Goal: Answer question/provide support

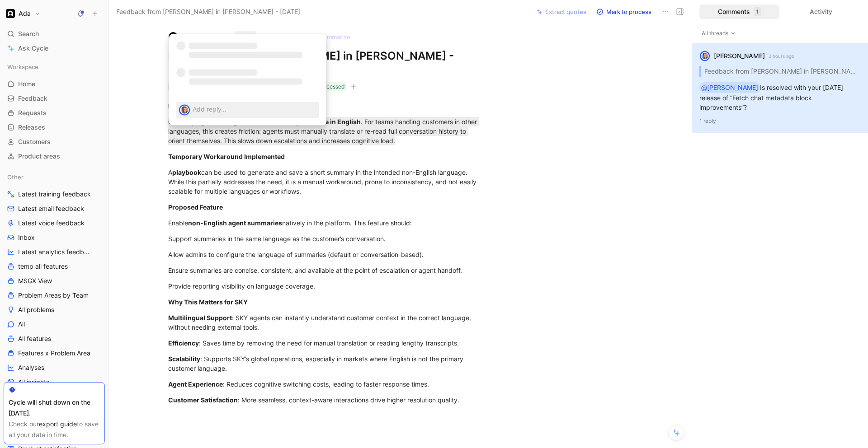
scroll to position [7, 0]
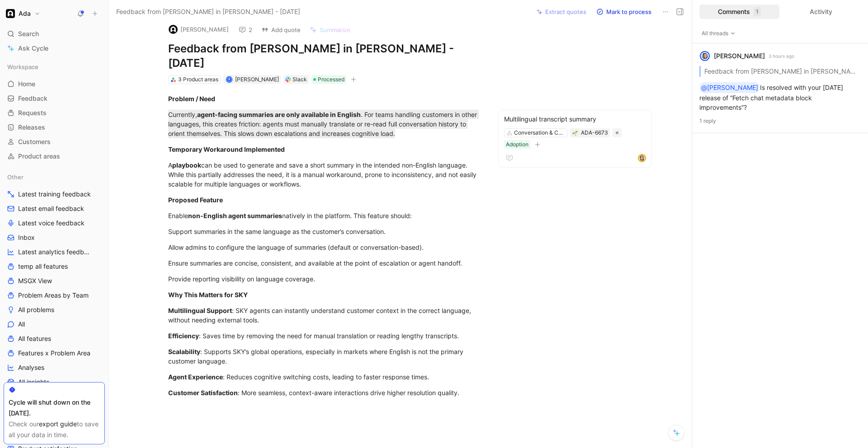
click at [235, 31] on button "2" at bounding box center [246, 29] width 22 height 13
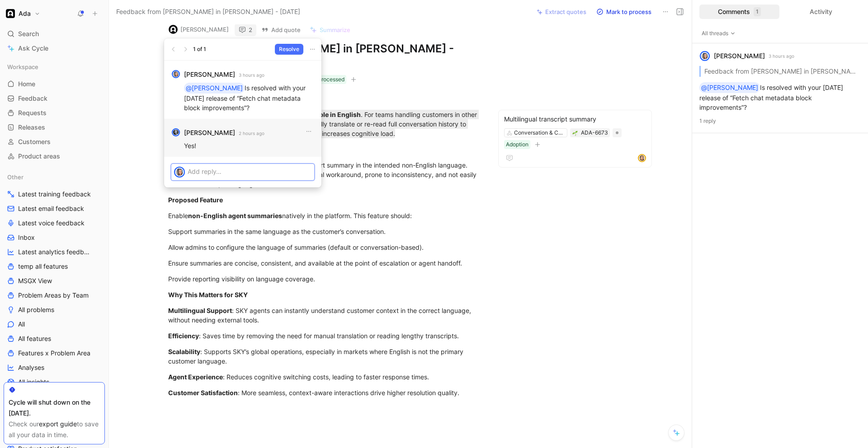
click at [240, 171] on p at bounding box center [250, 171] width 124 height 9
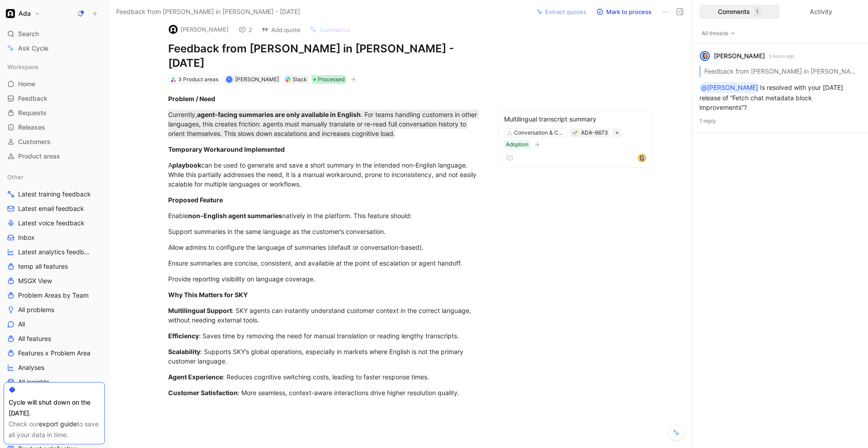
click at [324, 75] on span "Processed" at bounding box center [331, 79] width 27 height 9
click at [349, 75] on button "button" at bounding box center [353, 79] width 9 height 9
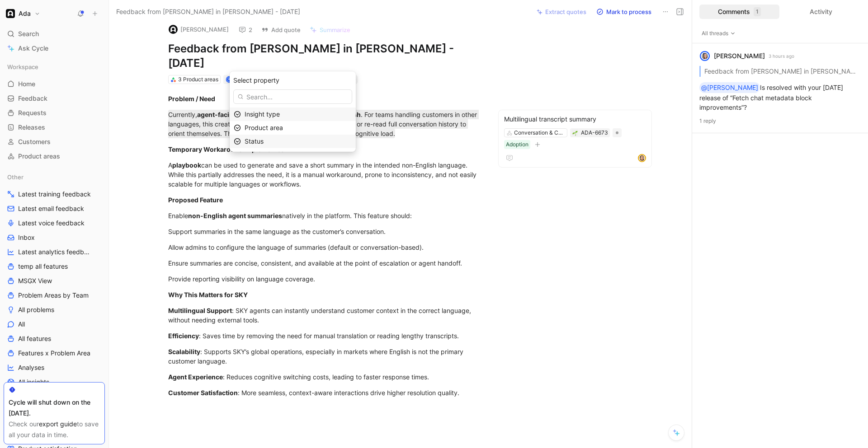
click at [241, 140] on icon at bounding box center [237, 141] width 7 height 7
click at [285, 131] on div "Shipped" at bounding box center [278, 128] width 68 height 11
drag, startPoint x: 431, startPoint y: 161, endPoint x: 425, endPoint y: 157, distance: 6.9
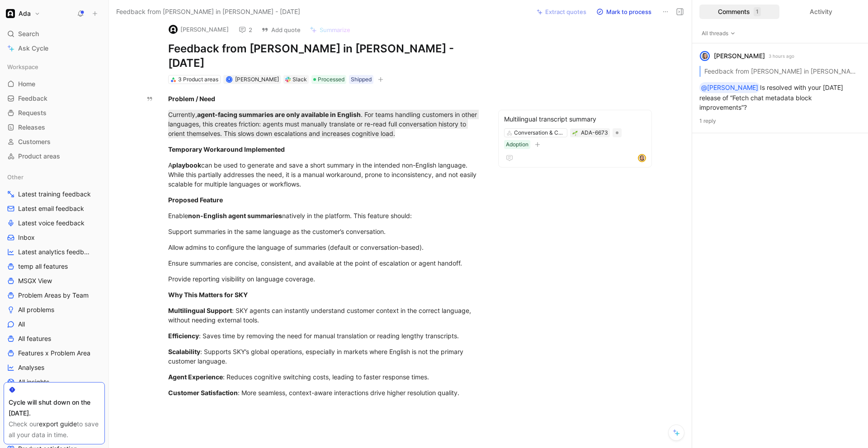
click at [239, 26] on icon at bounding box center [242, 29] width 7 height 7
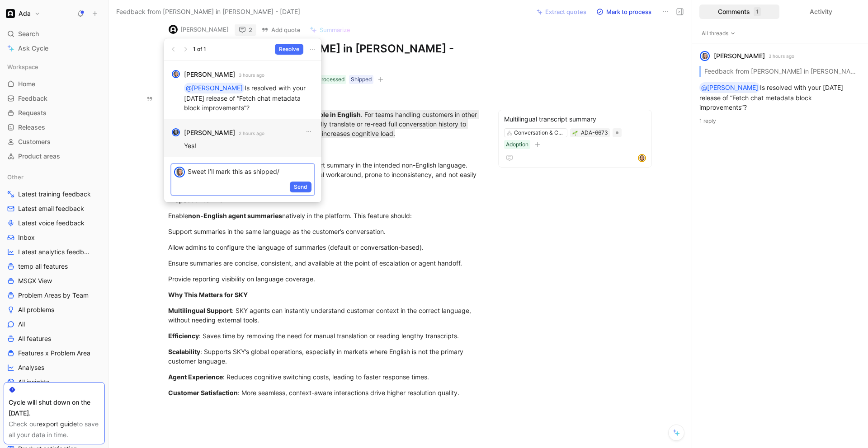
drag, startPoint x: 286, startPoint y: 172, endPoint x: 208, endPoint y: 172, distance: 78.2
click at [208, 172] on p "Sweet I’ll mark this as shipped/" at bounding box center [250, 171] width 124 height 9
click at [303, 187] on span "Send" at bounding box center [301, 187] width 14 height 9
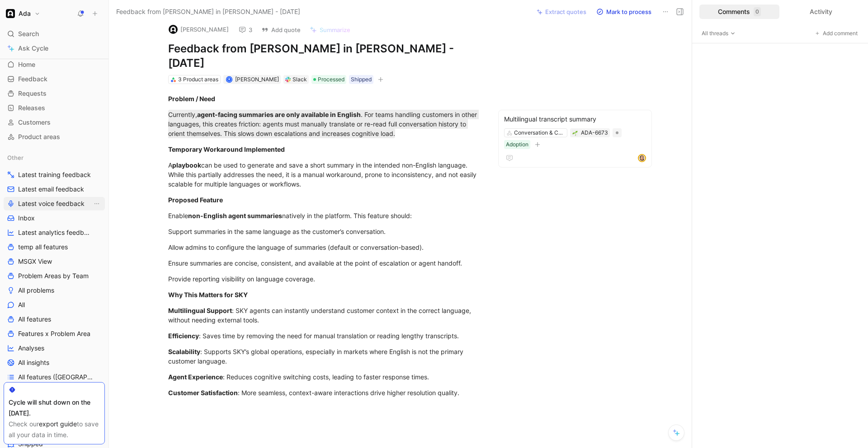
scroll to position [25, 0]
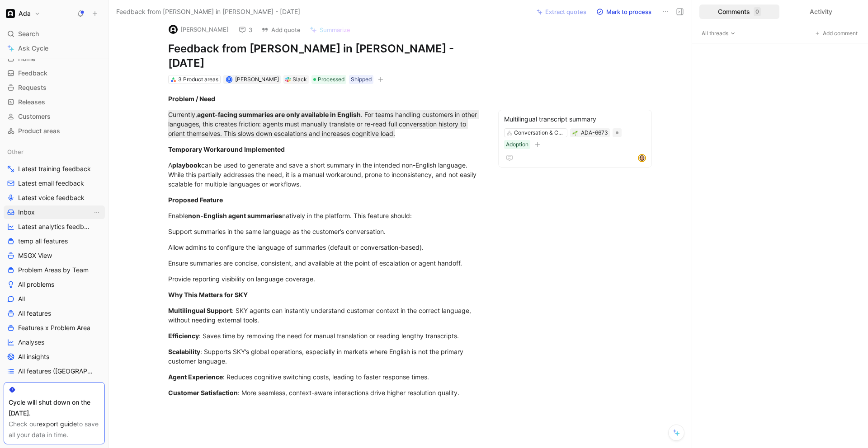
click at [26, 213] on span "Inbox" at bounding box center [26, 212] width 17 height 9
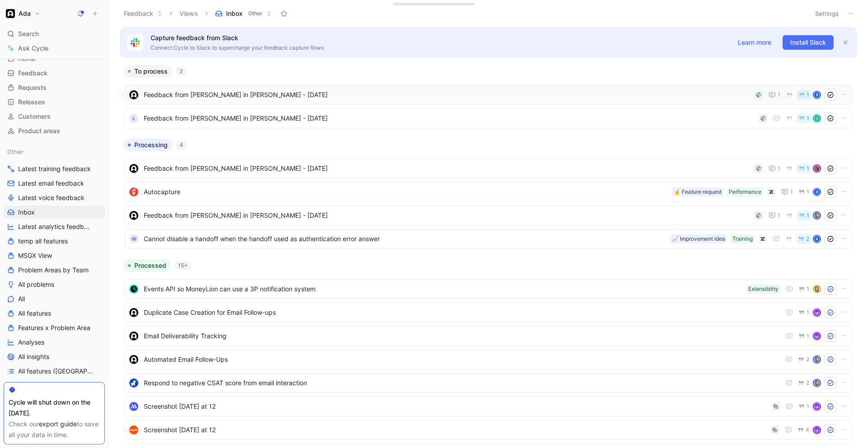
click at [246, 96] on span "Feedback from [PERSON_NAME] in [PERSON_NAME] - [DATE]" at bounding box center [447, 94] width 606 height 11
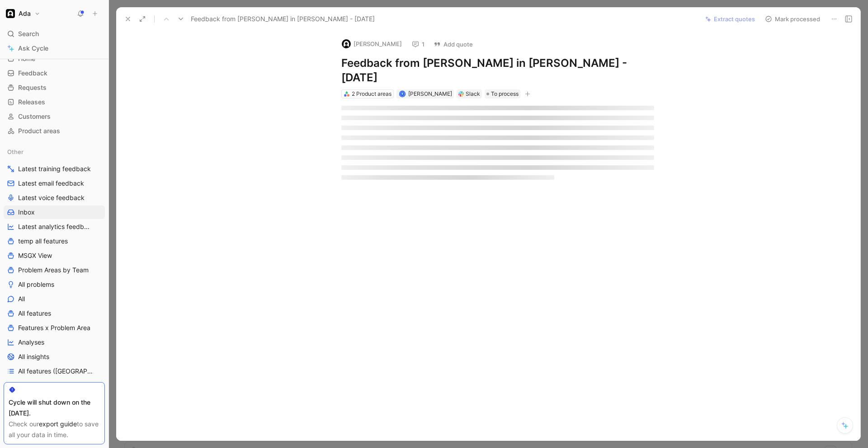
scroll to position [3, 0]
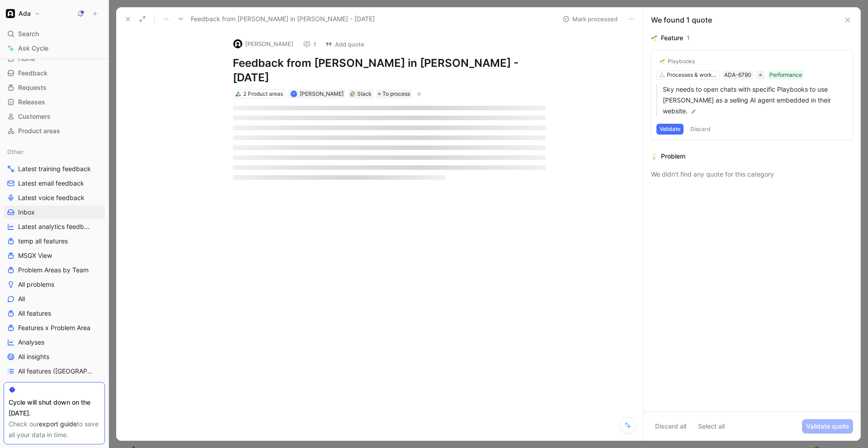
click at [307, 42] on icon at bounding box center [306, 44] width 7 height 7
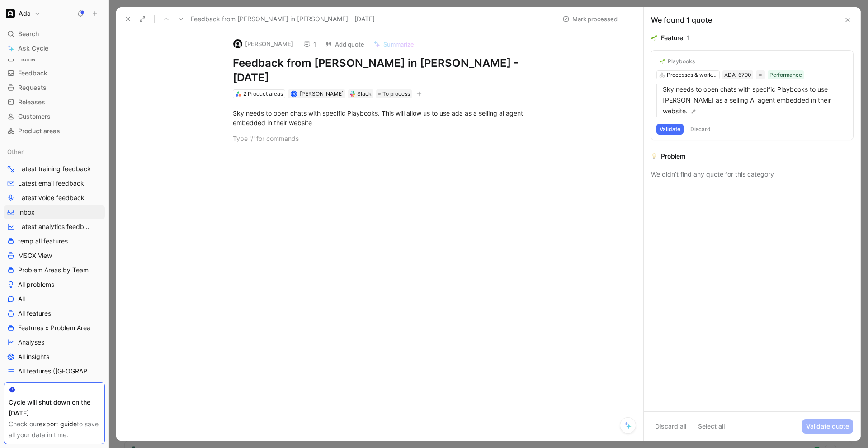
drag, startPoint x: 127, startPoint y: 20, endPoint x: 138, endPoint y: 38, distance: 21.2
click at [127, 20] on icon at bounding box center [127, 18] width 7 height 7
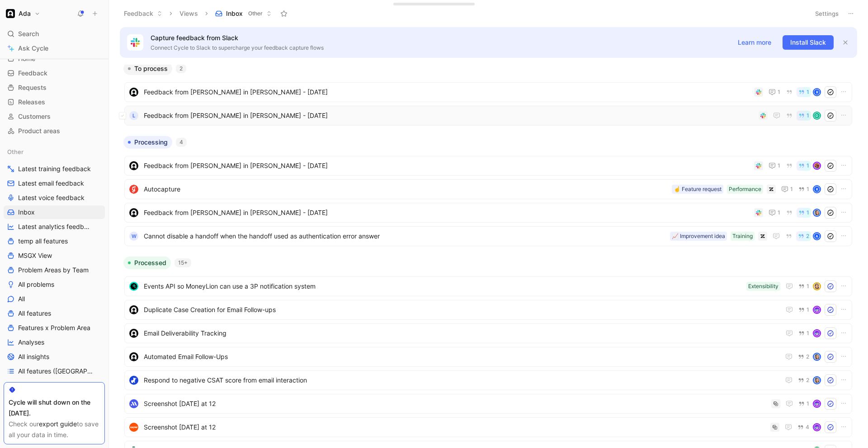
click at [258, 113] on span "Feedback from [PERSON_NAME] in [PERSON_NAME] - [DATE]" at bounding box center [449, 115] width 611 height 11
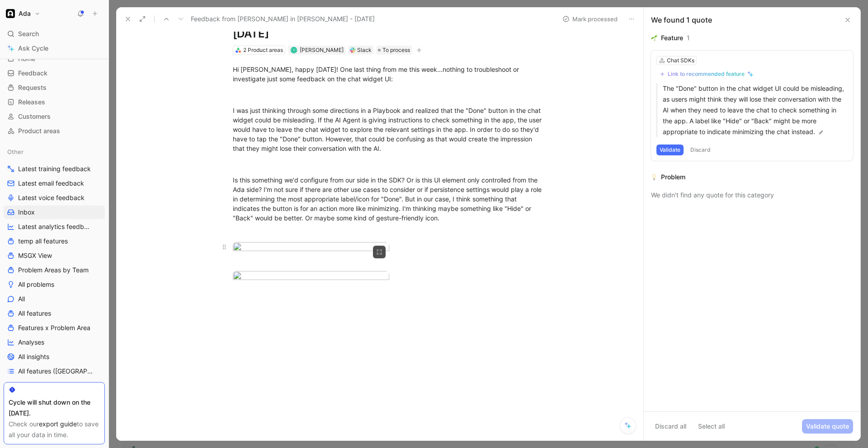
scroll to position [687, 0]
click at [130, 19] on icon at bounding box center [127, 18] width 7 height 7
